Goal: Check status: Check status

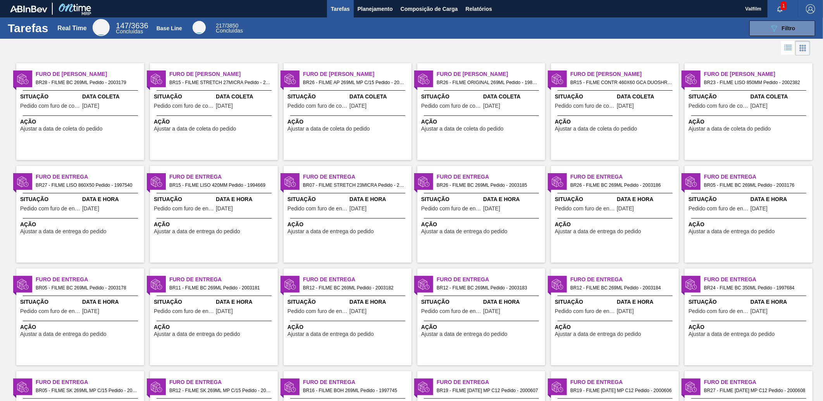
click at [378, 79] on span "BR26 - FILME AP 269ML MP C/15 Pedido - 2017353" at bounding box center [354, 82] width 102 height 9
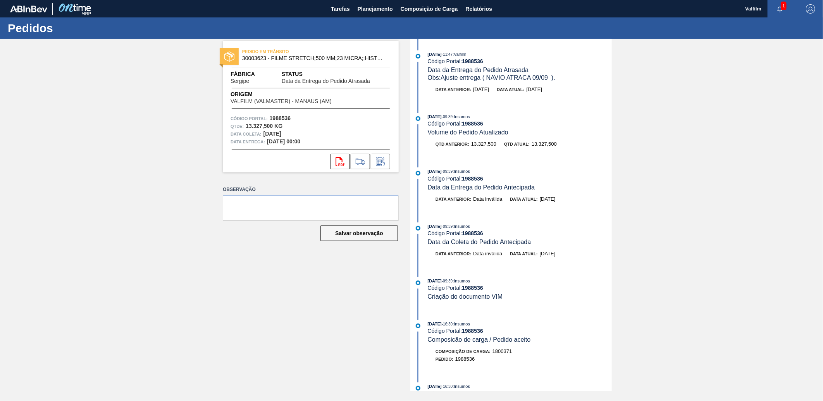
click at [248, 57] on span "30003623 - FILME STRETCH;500 MM;23 MICRA;;HISTRETCH" at bounding box center [312, 58] width 141 height 6
copy span "30003623"
click at [255, 57] on span "30003623 - FILME STRETCH;500 MM;23 MICRA;;HISTRETCH" at bounding box center [312, 58] width 141 height 6
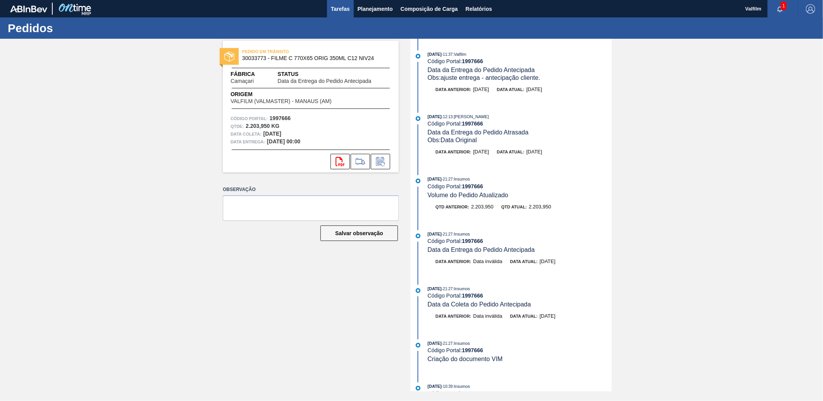
click at [339, 7] on span "Tarefas" at bounding box center [340, 8] width 19 height 9
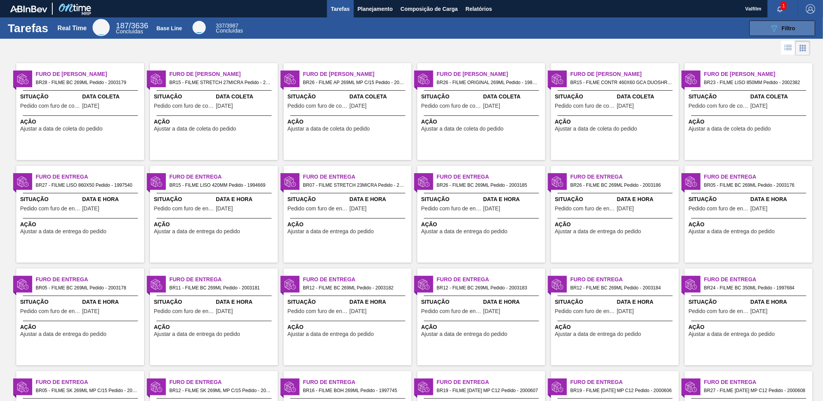
click at [762, 29] on button "089F7B8B-B2A5-4AFE-B5C0-19BA573D28AC Filtro" at bounding box center [782, 28] width 66 height 15
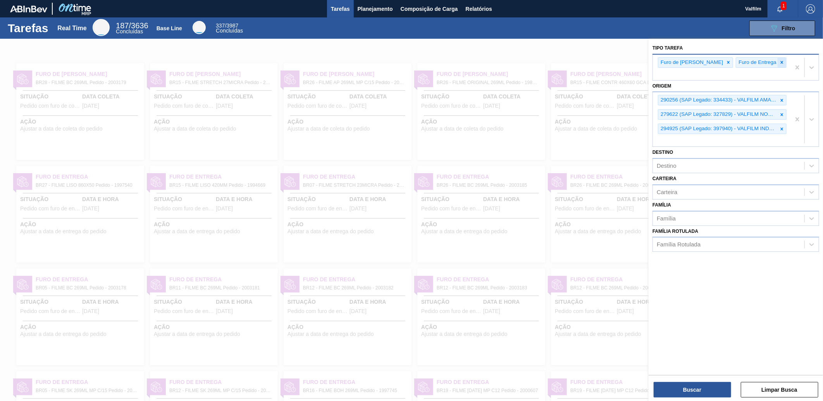
click at [780, 62] on icon at bounding box center [781, 62] width 3 height 3
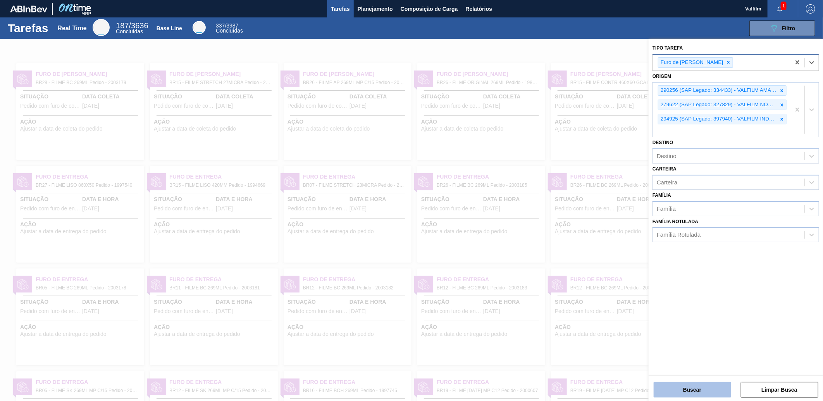
click at [704, 388] on button "Buscar" at bounding box center [691, 389] width 77 height 15
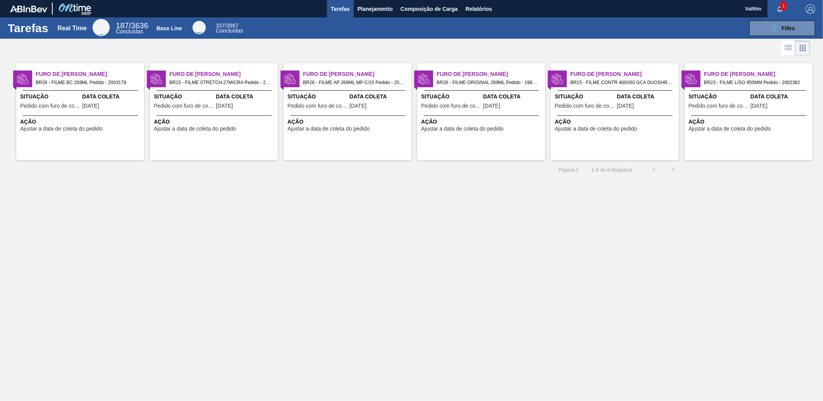
click at [99, 109] on span "[DATE]" at bounding box center [90, 106] width 17 height 6
